Goal: Information Seeking & Learning: Learn about a topic

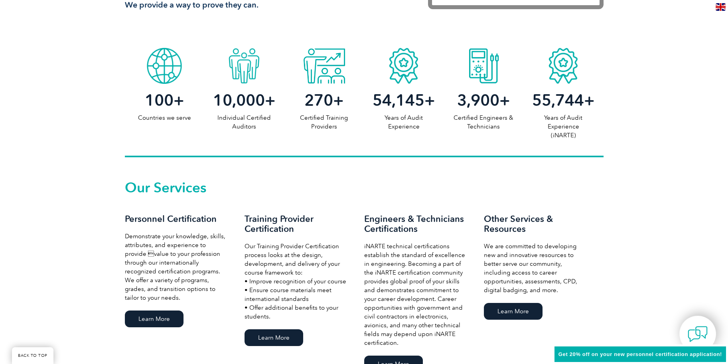
scroll to position [479, 0]
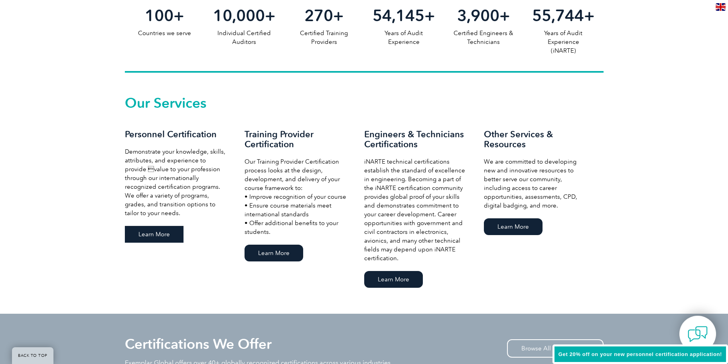
click at [157, 235] on link "Learn More" at bounding box center [154, 234] width 59 height 17
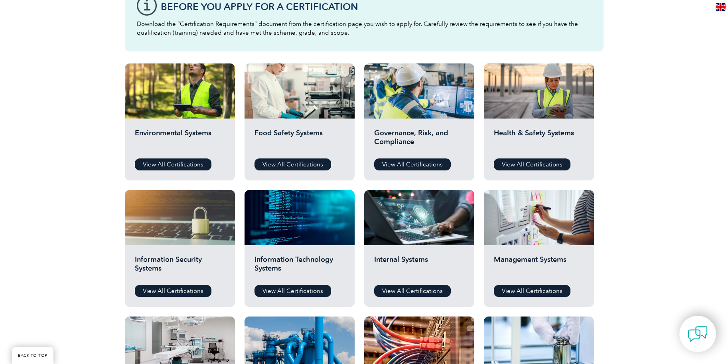
scroll to position [199, 0]
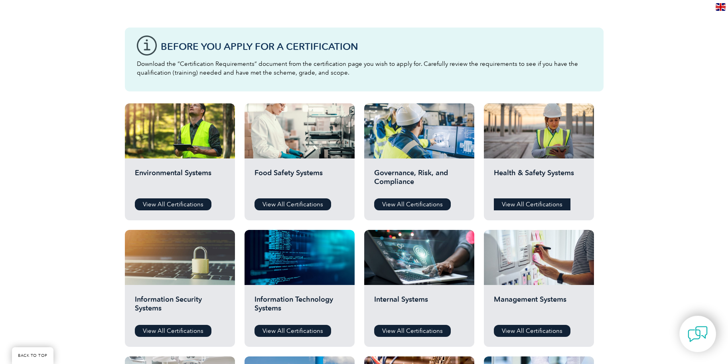
click at [511, 204] on link "View All Certifications" at bounding box center [532, 204] width 77 height 12
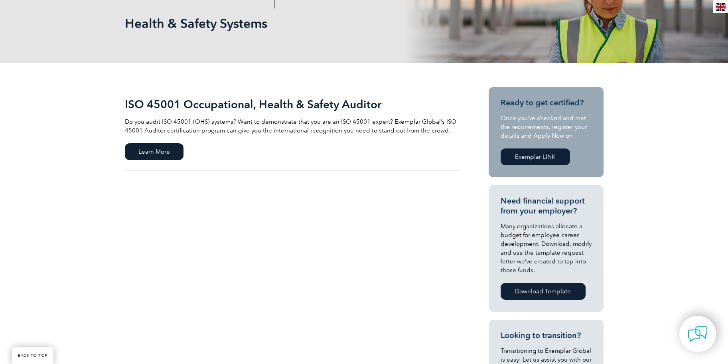
scroll to position [120, 0]
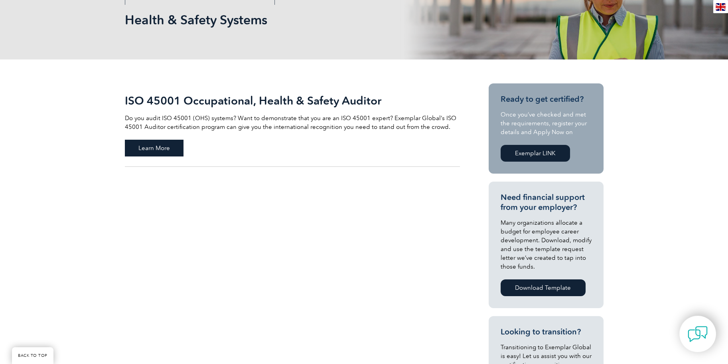
click at [170, 145] on span "Learn More" at bounding box center [154, 148] width 59 height 17
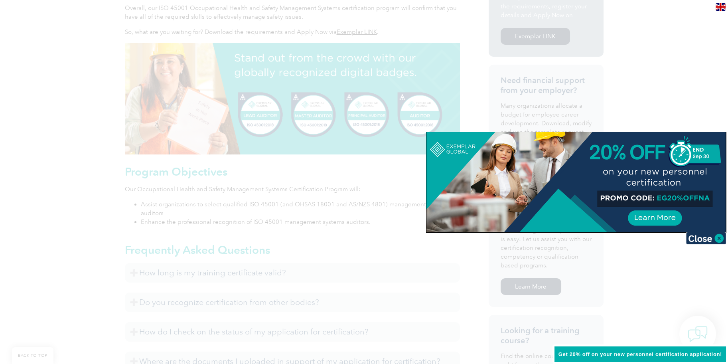
scroll to position [319, 0]
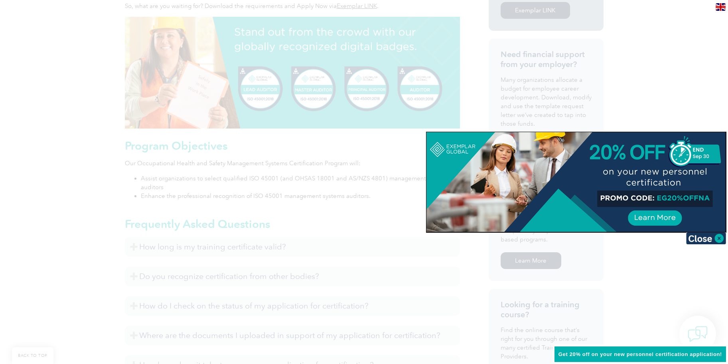
click at [711, 91] on div at bounding box center [364, 182] width 728 height 364
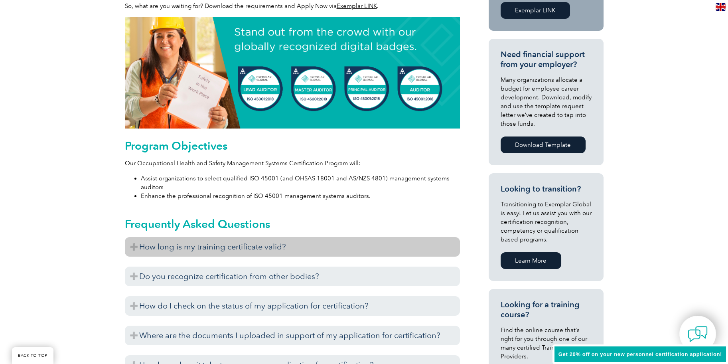
click at [282, 249] on h3 "How long is my training certificate valid?" at bounding box center [292, 247] width 335 height 20
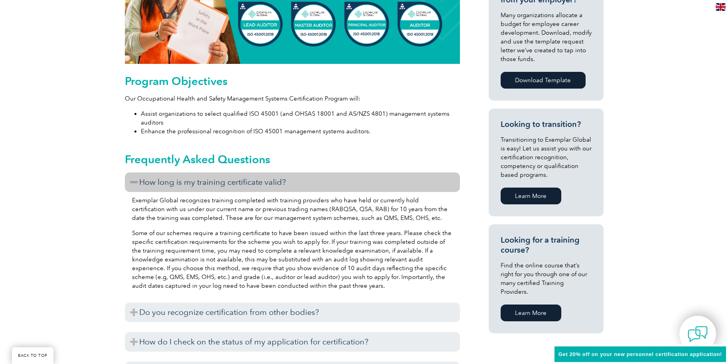
scroll to position [399, 0]
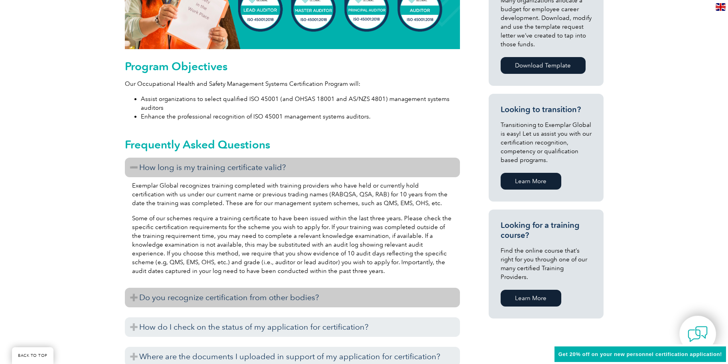
click at [283, 295] on h3 "Do you recognize certification from other bodies?" at bounding box center [292, 298] width 335 height 20
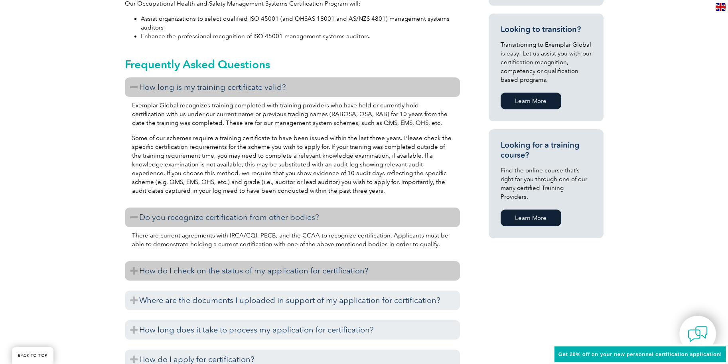
click at [279, 275] on h3 "How do I check on the status of my application for certification?" at bounding box center [292, 271] width 335 height 20
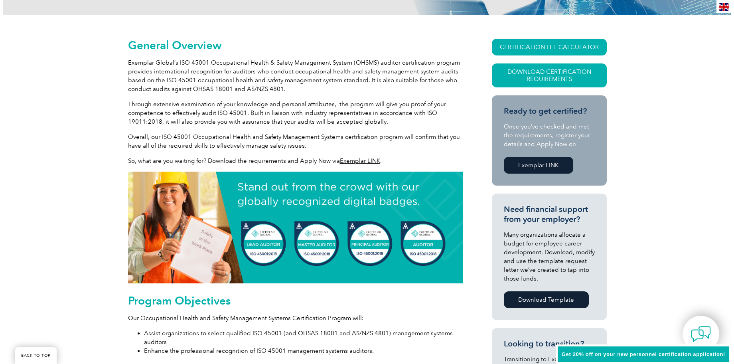
scroll to position [160, 0]
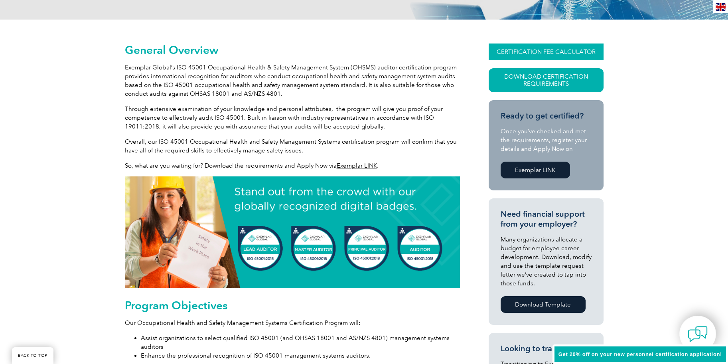
click at [569, 55] on link "CERTIFICATION FEE CALCULATOR" at bounding box center [546, 51] width 115 height 17
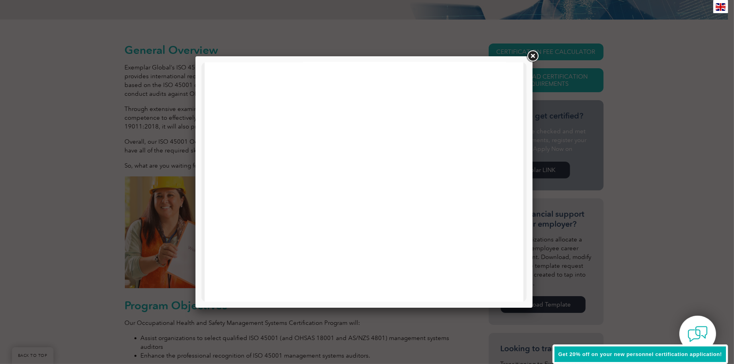
scroll to position [381, 0]
click at [521, 58] on div at bounding box center [363, 181] width 337 height 251
click at [526, 57] on link at bounding box center [532, 56] width 14 height 14
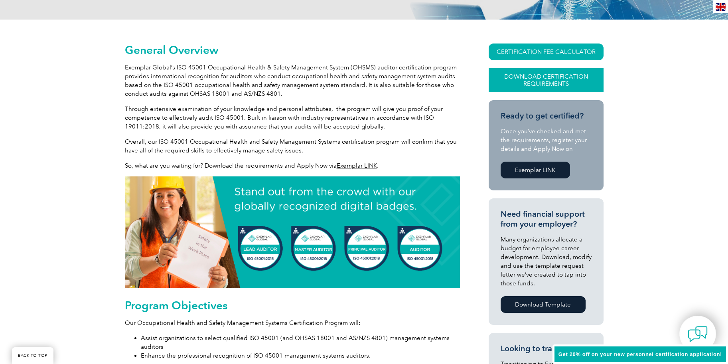
click at [541, 87] on link "Download Certification Requirements" at bounding box center [546, 80] width 115 height 24
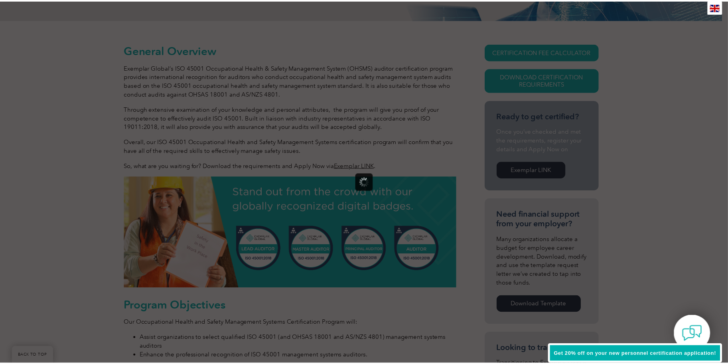
scroll to position [0, 0]
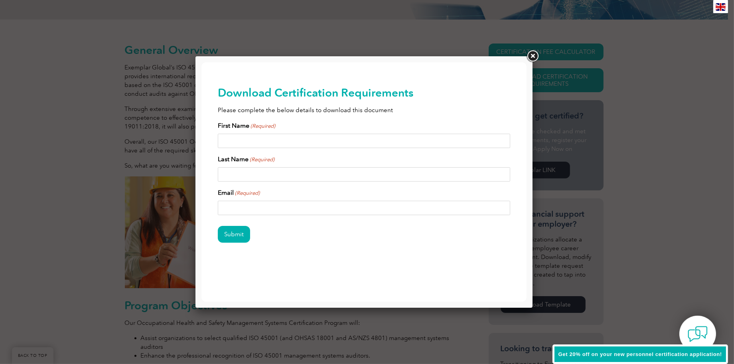
click at [531, 56] on link at bounding box center [532, 56] width 14 height 14
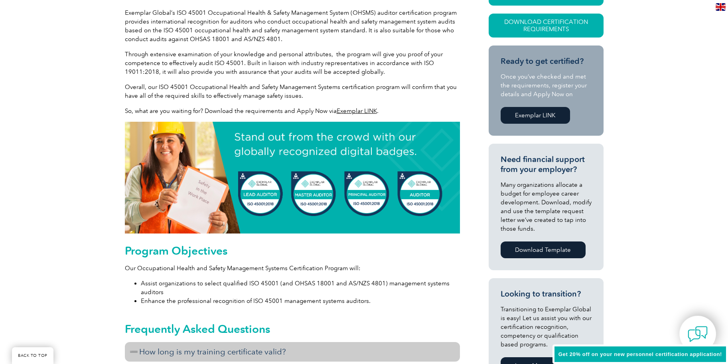
scroll to position [279, 0]
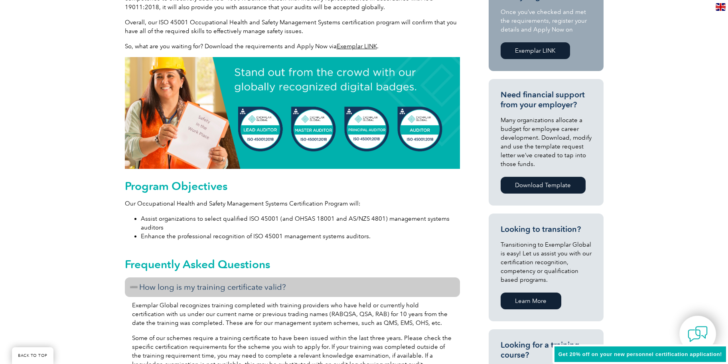
click at [369, 141] on img at bounding box center [292, 113] width 335 height 112
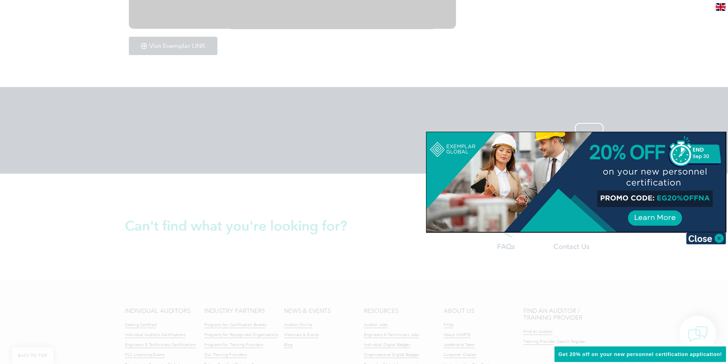
scroll to position [1467, 0]
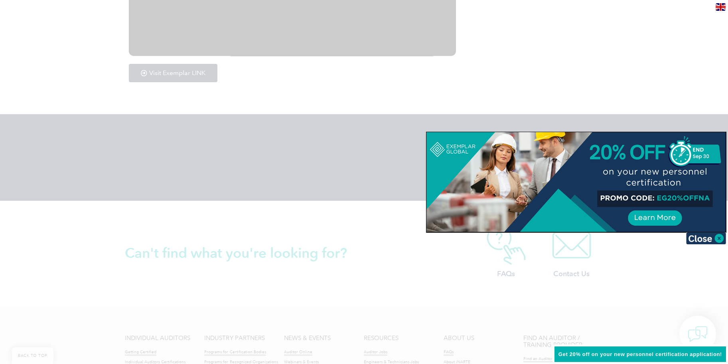
click at [347, 102] on div at bounding box center [364, 182] width 728 height 364
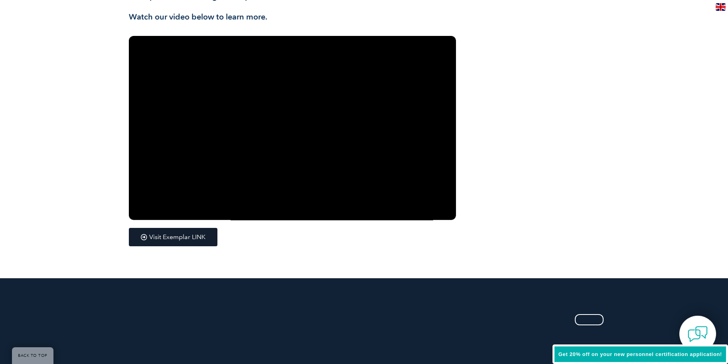
scroll to position [1267, 0]
